Goal: Entertainment & Leisure: Browse casually

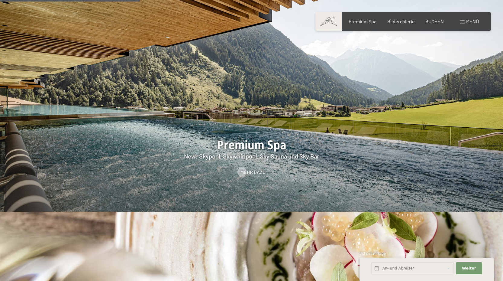
scroll to position [876, 0]
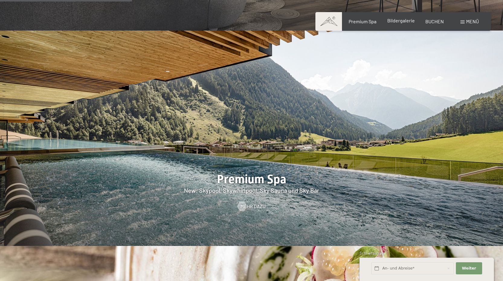
click at [408, 21] on span "Bildergalerie" at bounding box center [400, 21] width 27 height 6
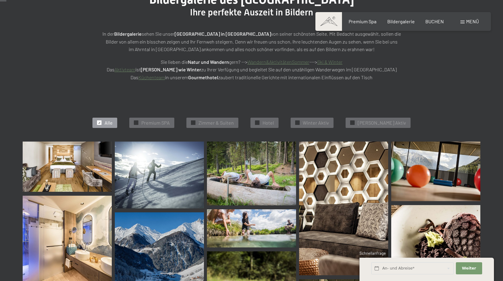
click at [82, 166] on img at bounding box center [67, 166] width 89 height 50
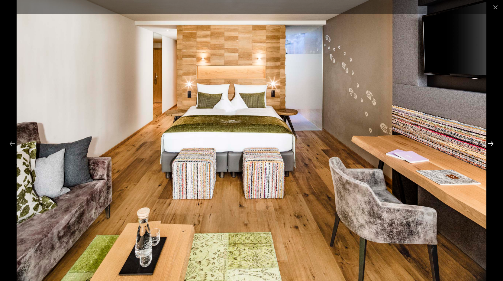
click at [489, 143] on button "Next slide" at bounding box center [490, 143] width 13 height 12
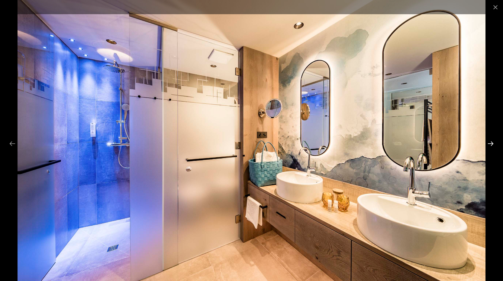
click at [489, 143] on button "Next slide" at bounding box center [490, 143] width 13 height 12
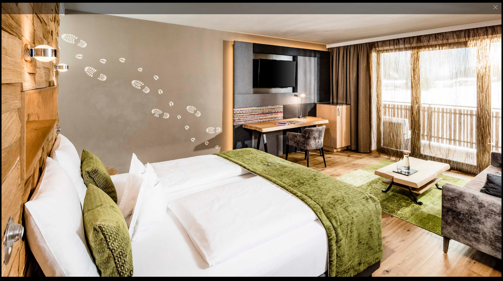
click at [489, 143] on button "Next slide" at bounding box center [490, 143] width 13 height 12
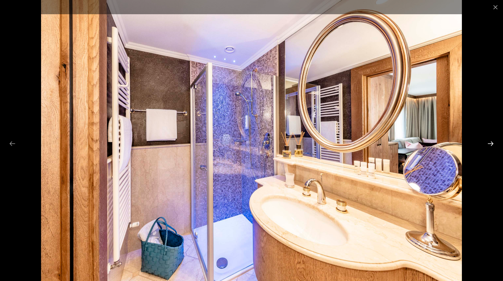
click at [489, 143] on button "Next slide" at bounding box center [490, 143] width 13 height 12
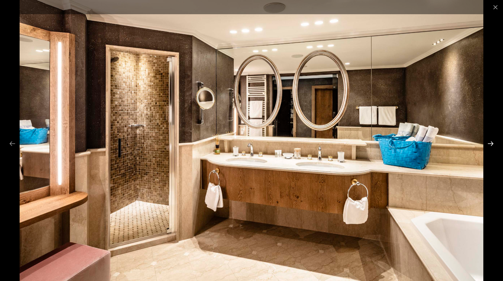
click at [489, 143] on button "Next slide" at bounding box center [490, 143] width 13 height 12
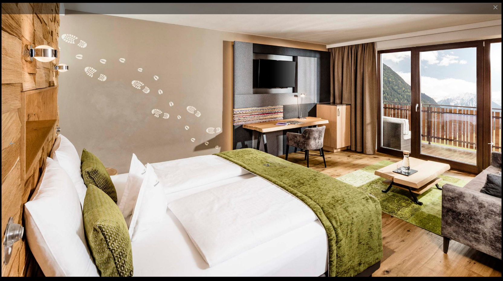
click at [489, 143] on button "Next slide" at bounding box center [490, 143] width 13 height 12
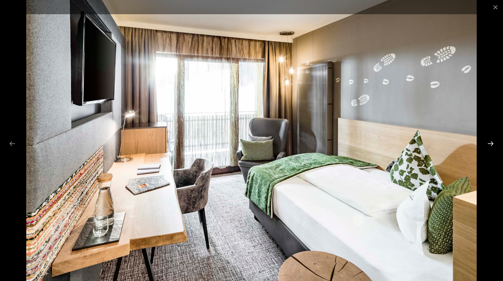
click at [489, 143] on button "Next slide" at bounding box center [490, 143] width 13 height 12
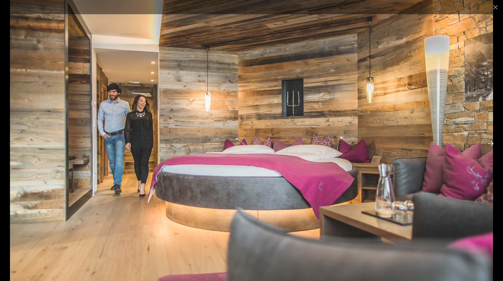
click at [489, 143] on button "Next slide" at bounding box center [490, 143] width 13 height 12
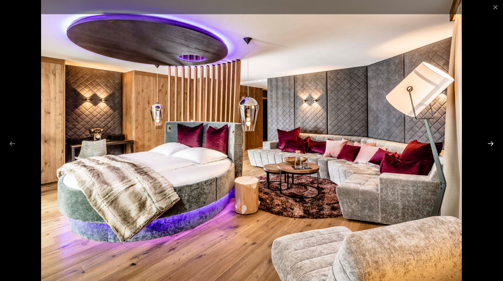
click at [489, 143] on button "Next slide" at bounding box center [490, 143] width 13 height 12
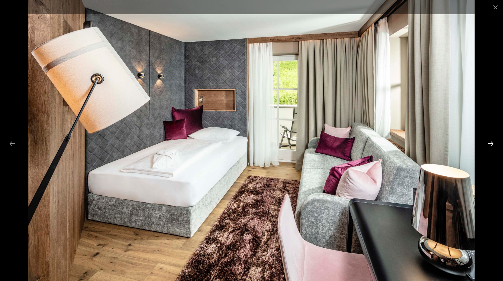
click at [489, 143] on button "Next slide" at bounding box center [490, 143] width 13 height 12
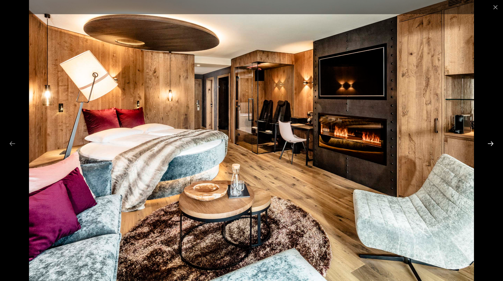
click at [489, 143] on button "Next slide" at bounding box center [490, 143] width 13 height 12
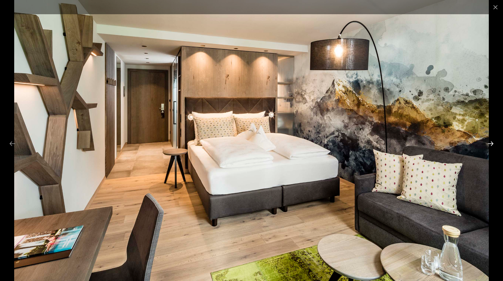
click at [489, 143] on button "Next slide" at bounding box center [490, 143] width 13 height 12
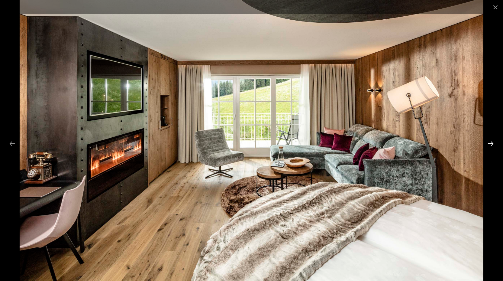
click at [489, 143] on button "Next slide" at bounding box center [490, 143] width 13 height 12
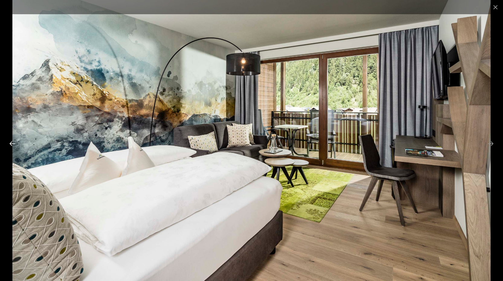
click at [11, 144] on button "Previous slide" at bounding box center [12, 143] width 13 height 12
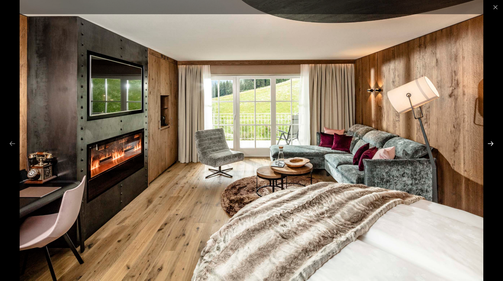
click at [491, 143] on button "Next slide" at bounding box center [490, 143] width 13 height 12
